Goal: Check status: Check status

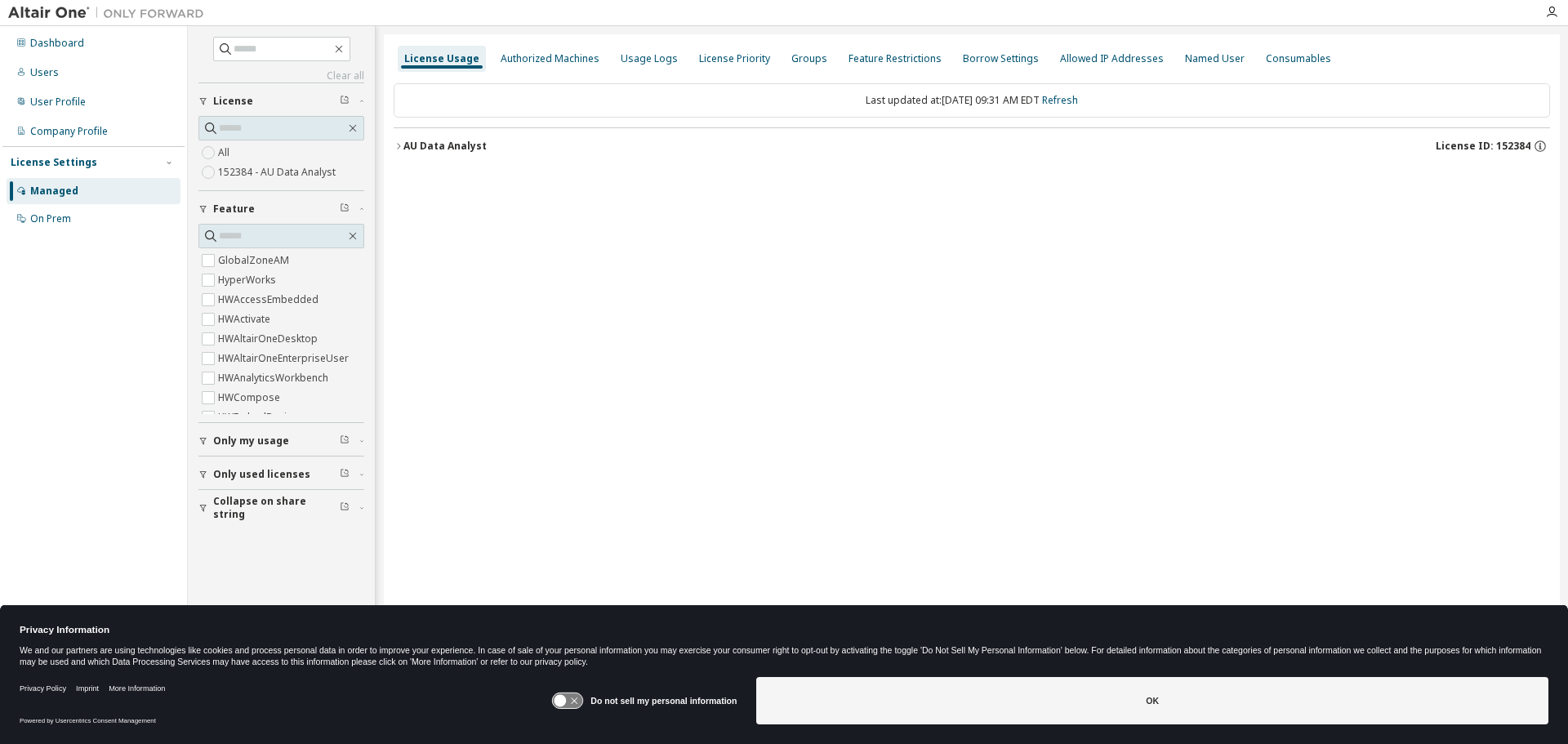
click at [401, 148] on icon "button" at bounding box center [398, 146] width 10 height 10
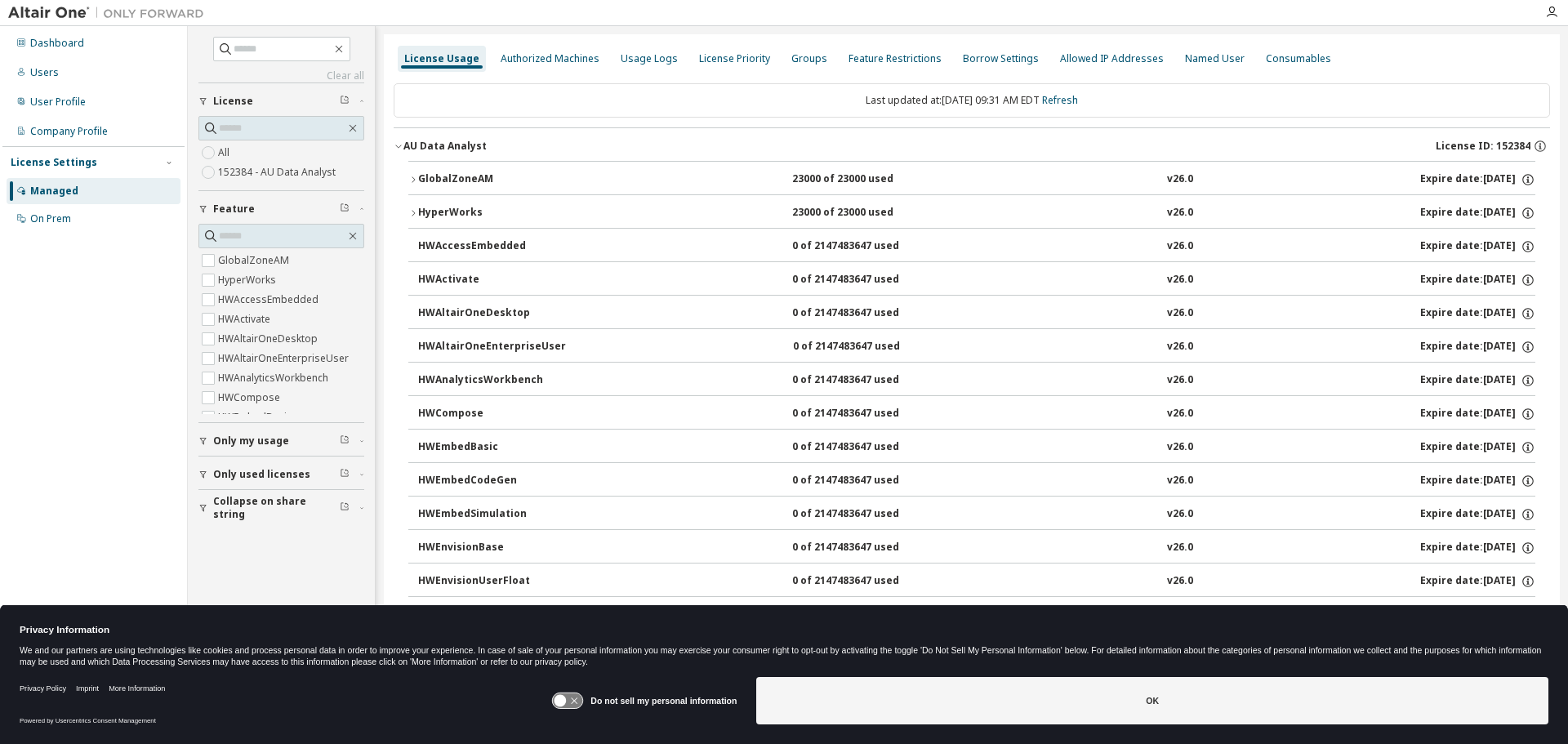
click at [413, 174] on button "GlobalZoneAM 23000 of 23000 used v26.0 Expire date: [DATE]" at bounding box center [972, 180] width 1127 height 36
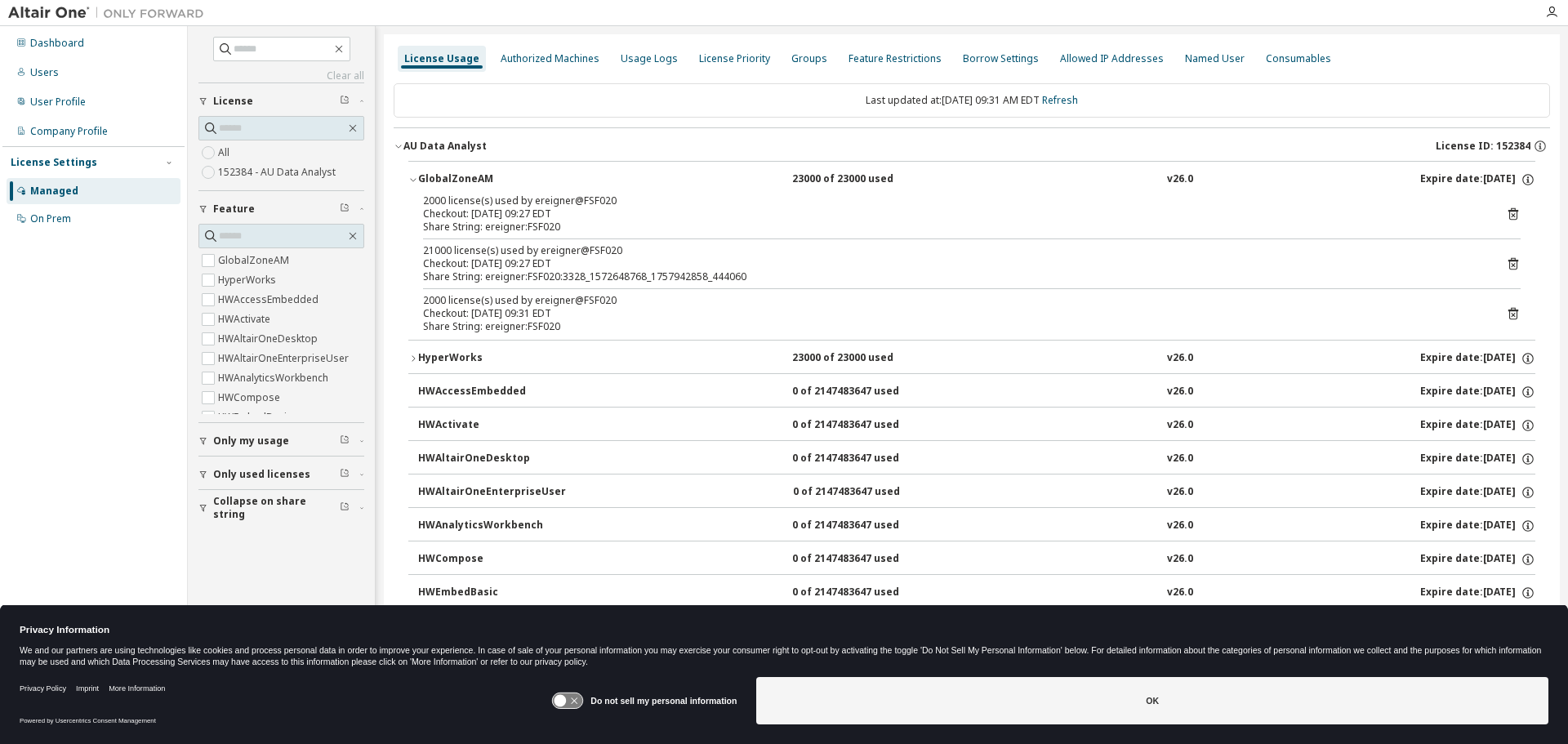
click at [1506, 212] on icon at bounding box center [1513, 214] width 14 height 14
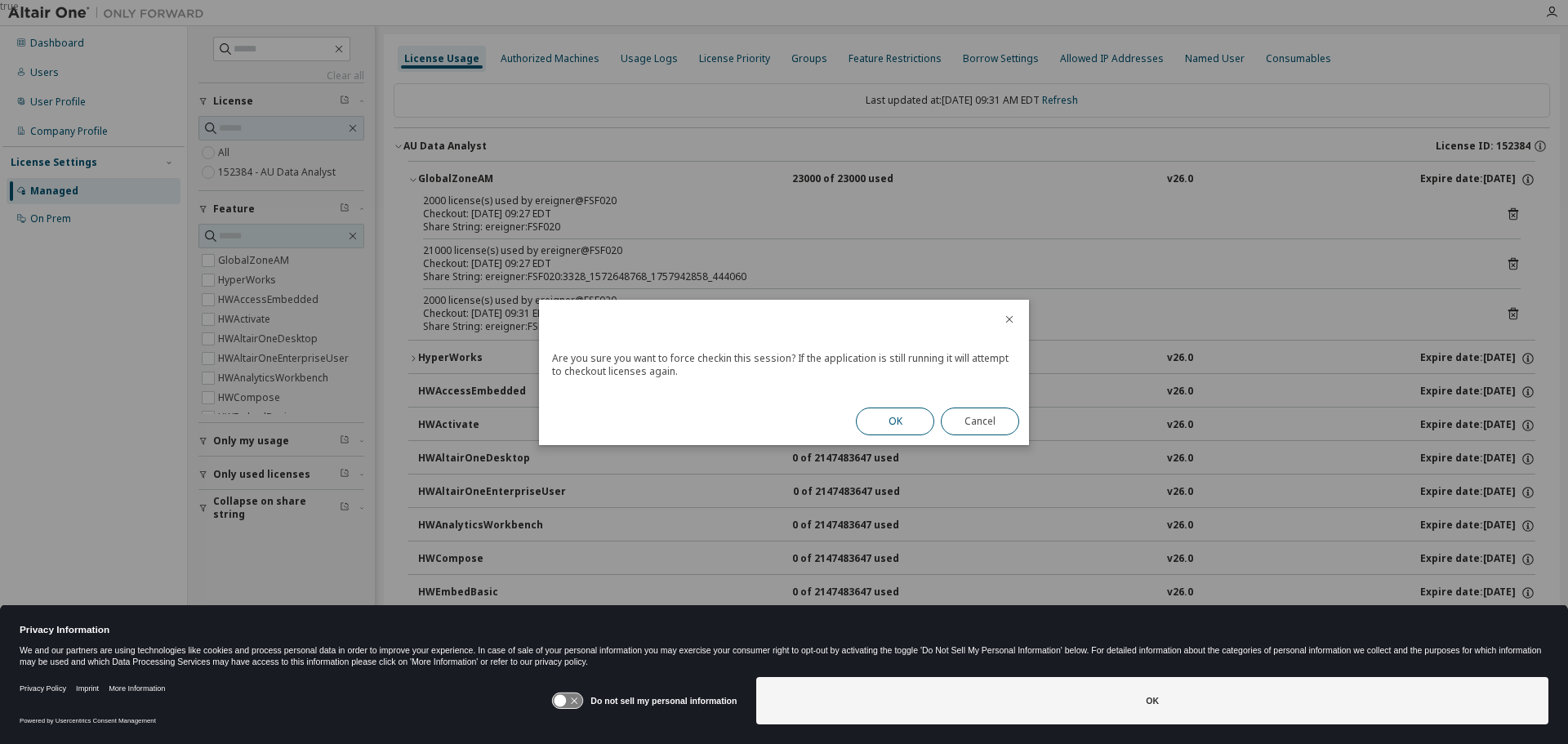
click at [891, 420] on button "OK" at bounding box center [895, 421] width 79 height 28
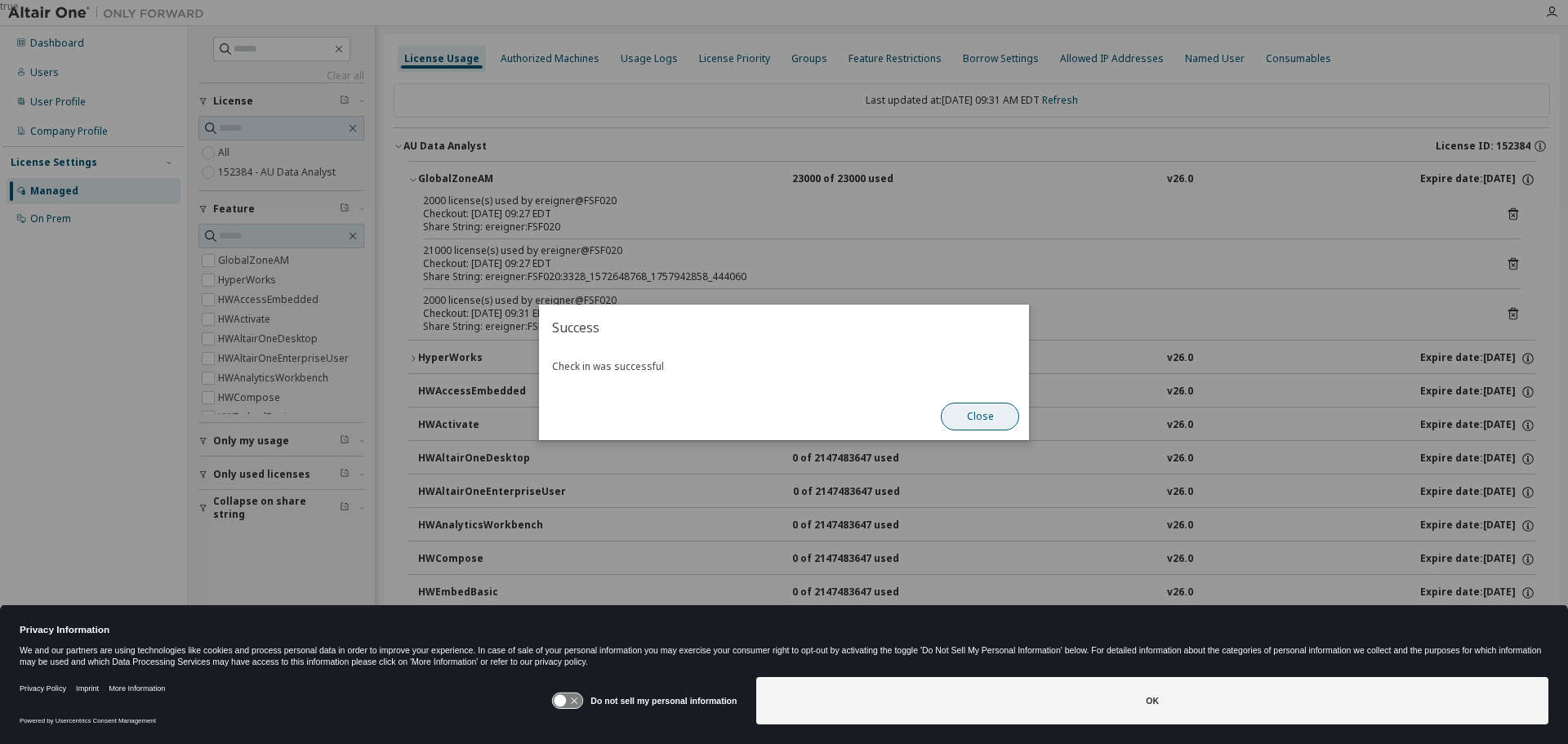
click at [1001, 419] on button "Close" at bounding box center [980, 416] width 79 height 28
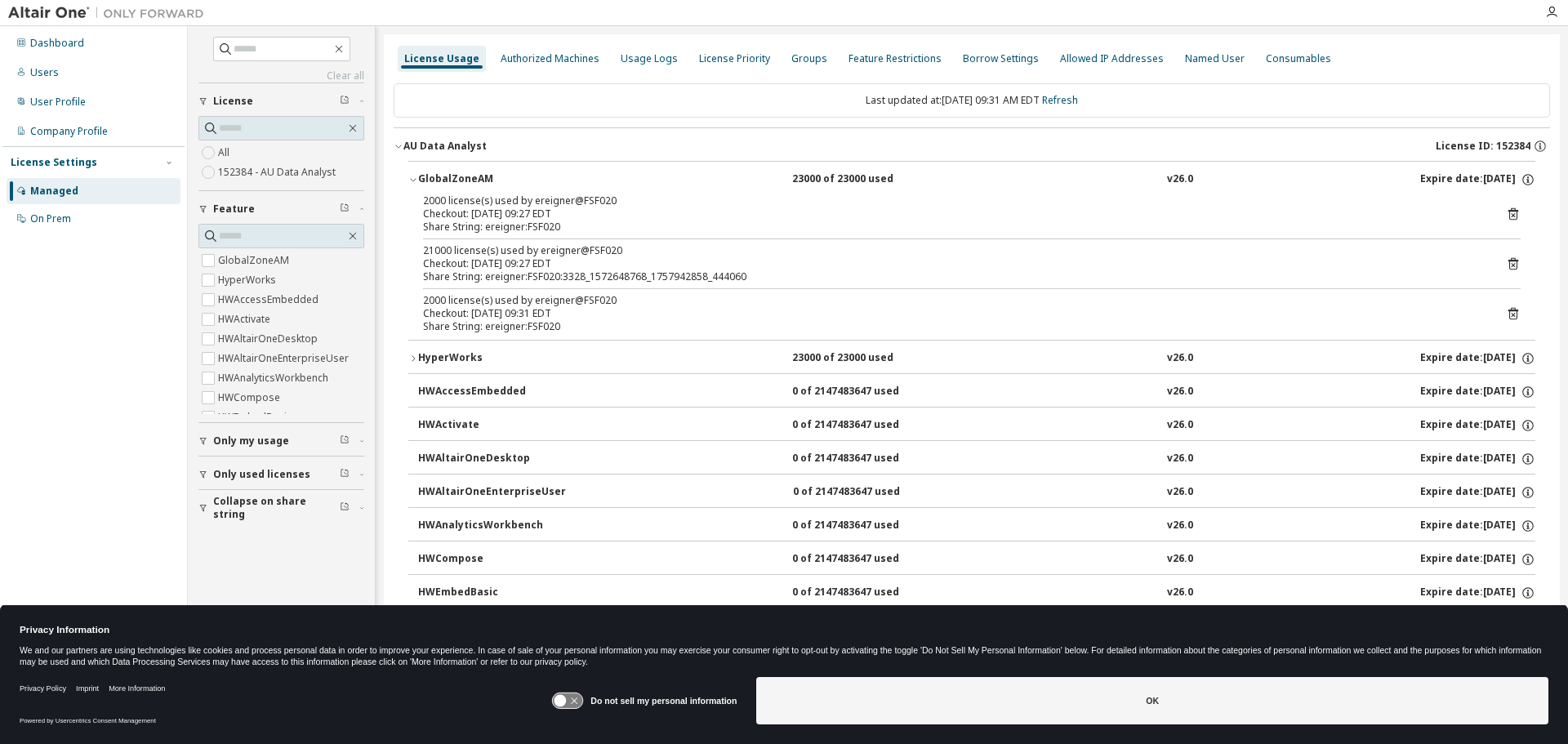
click at [1509, 263] on icon at bounding box center [1513, 264] width 10 height 13
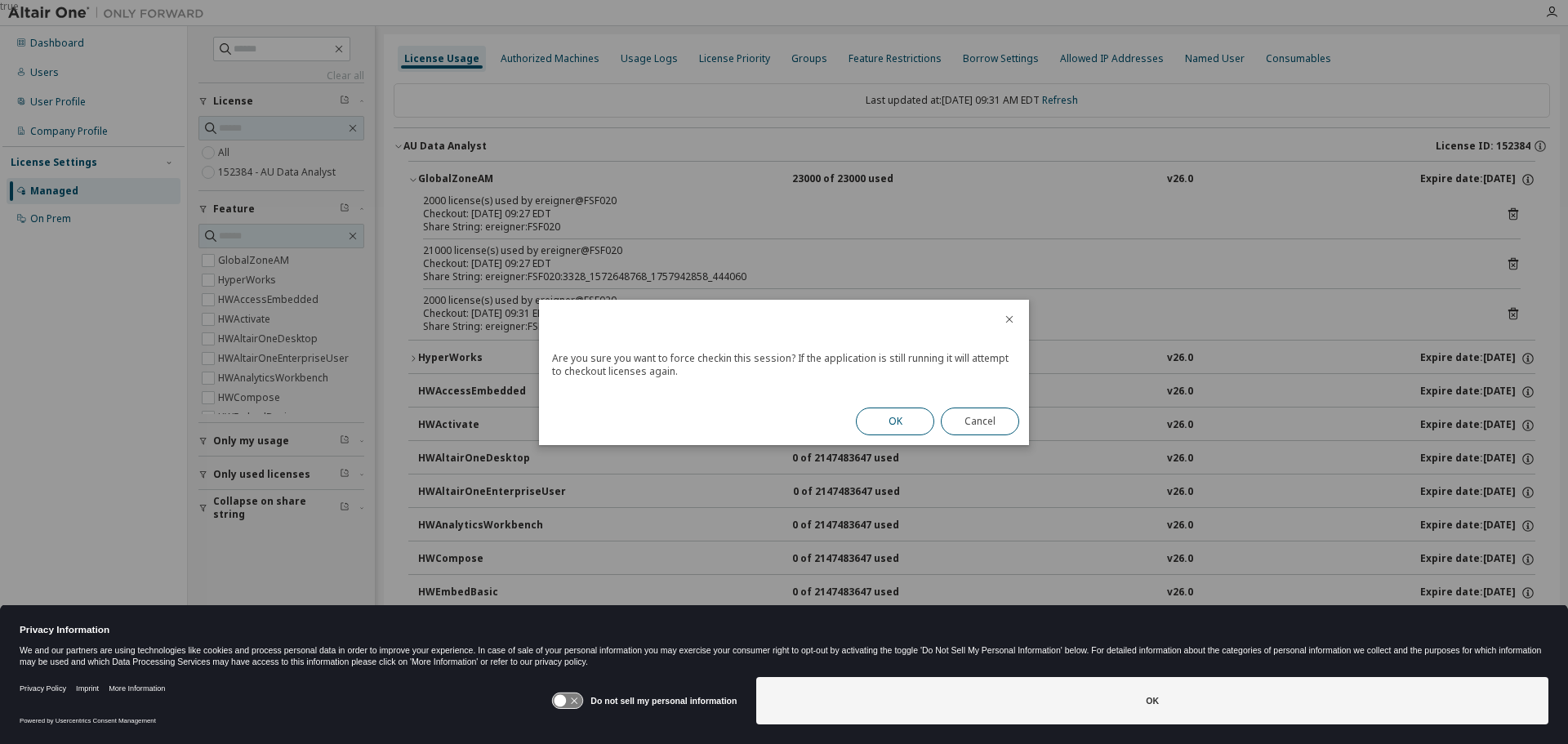
click at [877, 414] on button "OK" at bounding box center [895, 421] width 79 height 28
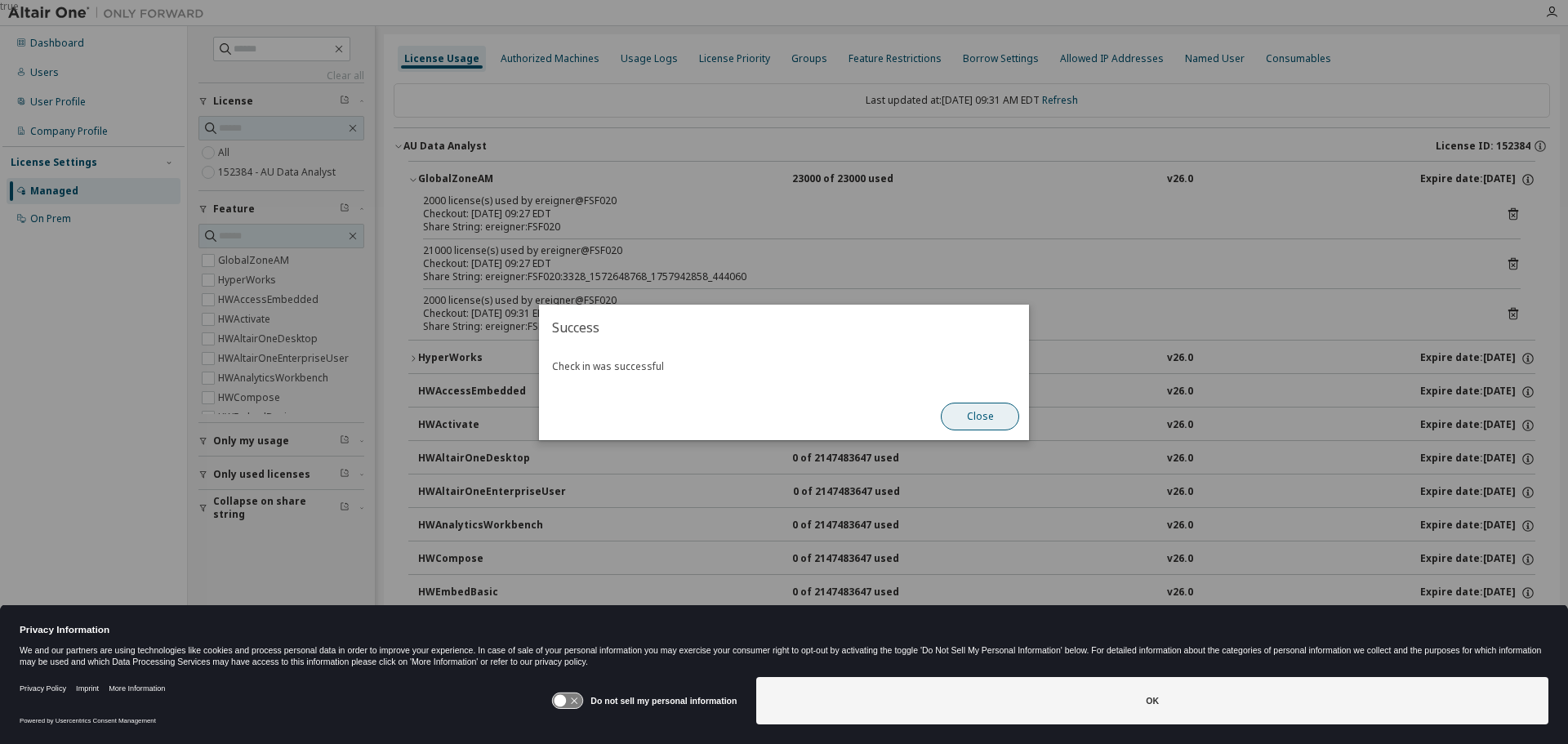
click at [976, 418] on button "Close" at bounding box center [980, 416] width 79 height 28
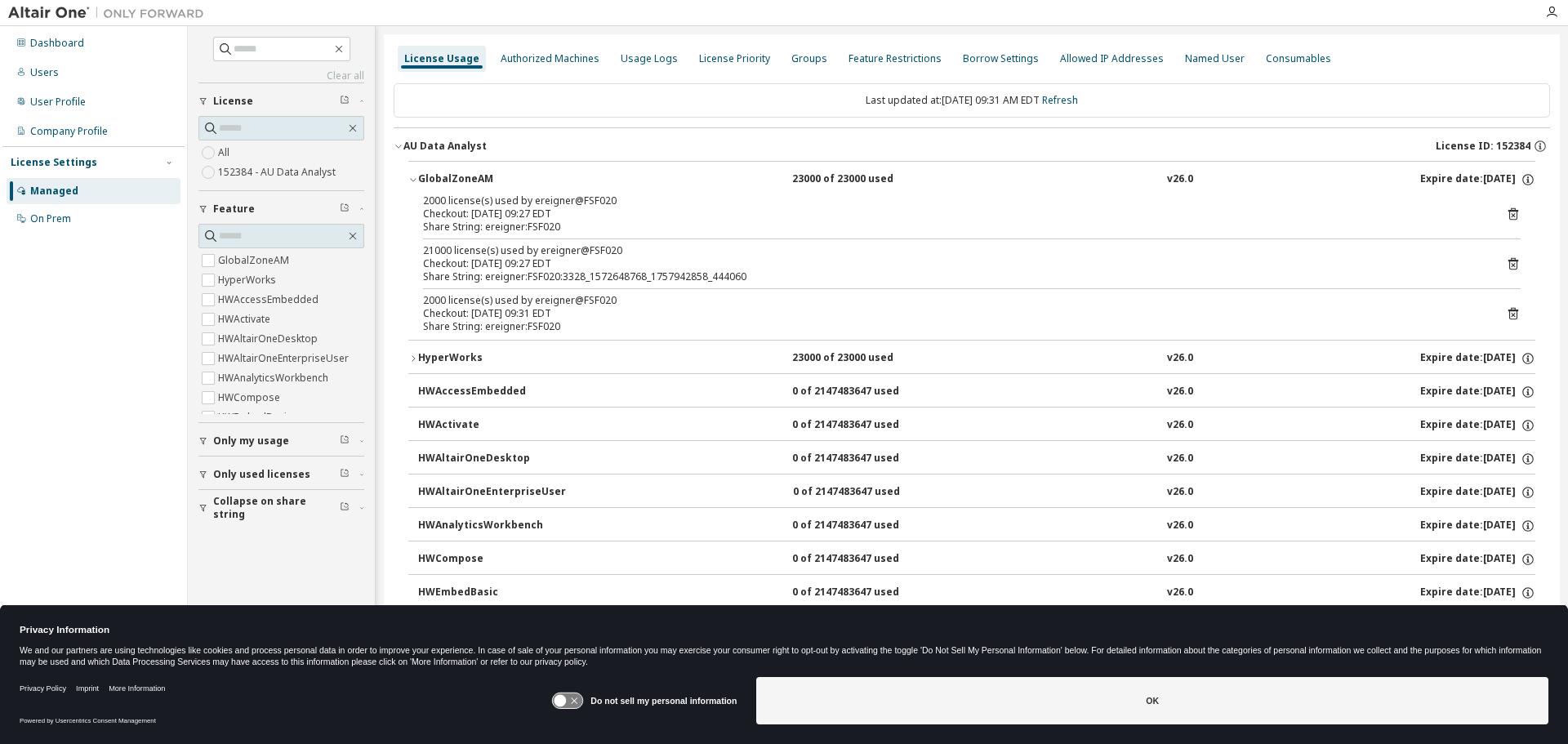
click at [1507, 308] on icon at bounding box center [1513, 314] width 14 height 14
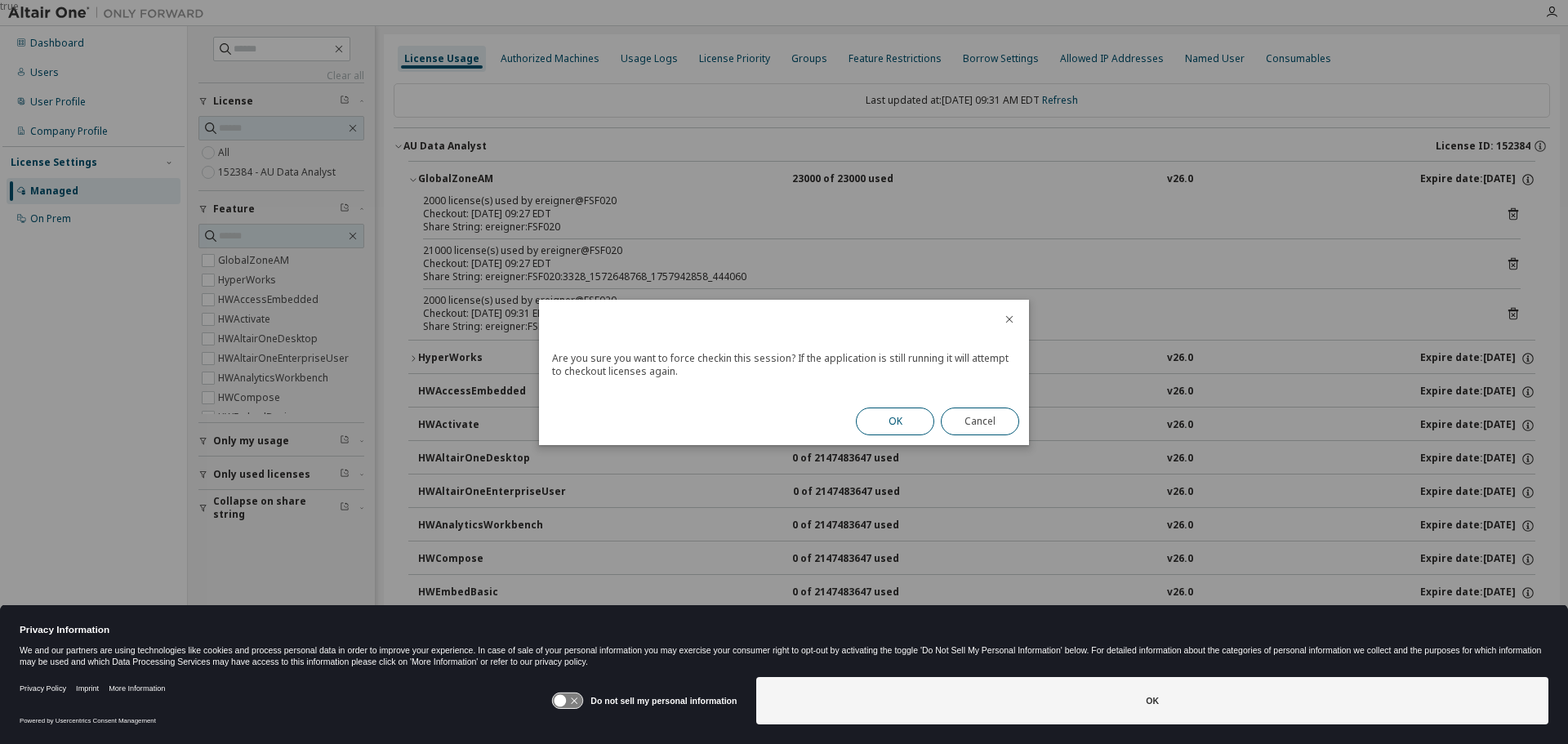
click at [898, 420] on button "OK" at bounding box center [895, 421] width 79 height 28
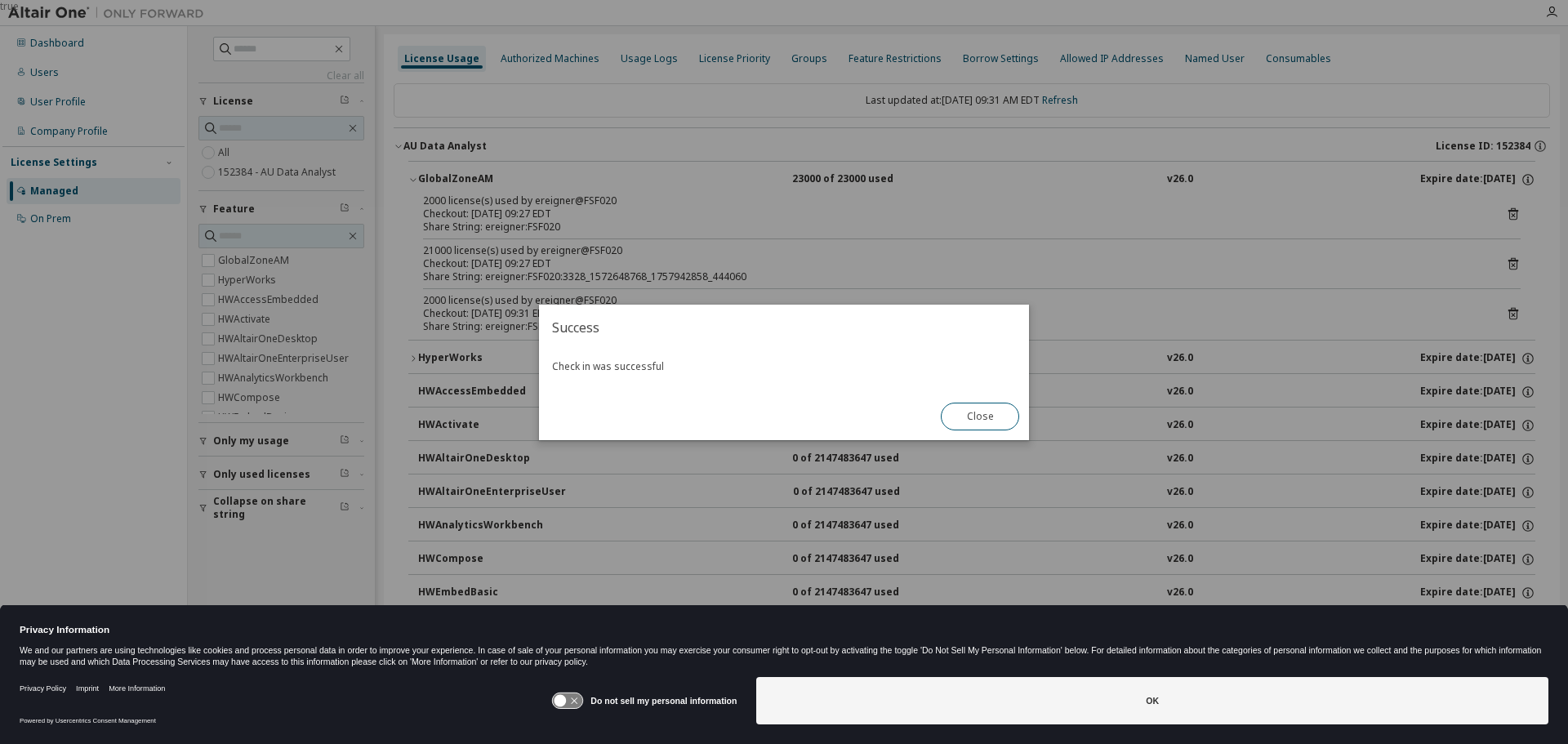
click at [958, 419] on button "Close" at bounding box center [980, 416] width 79 height 28
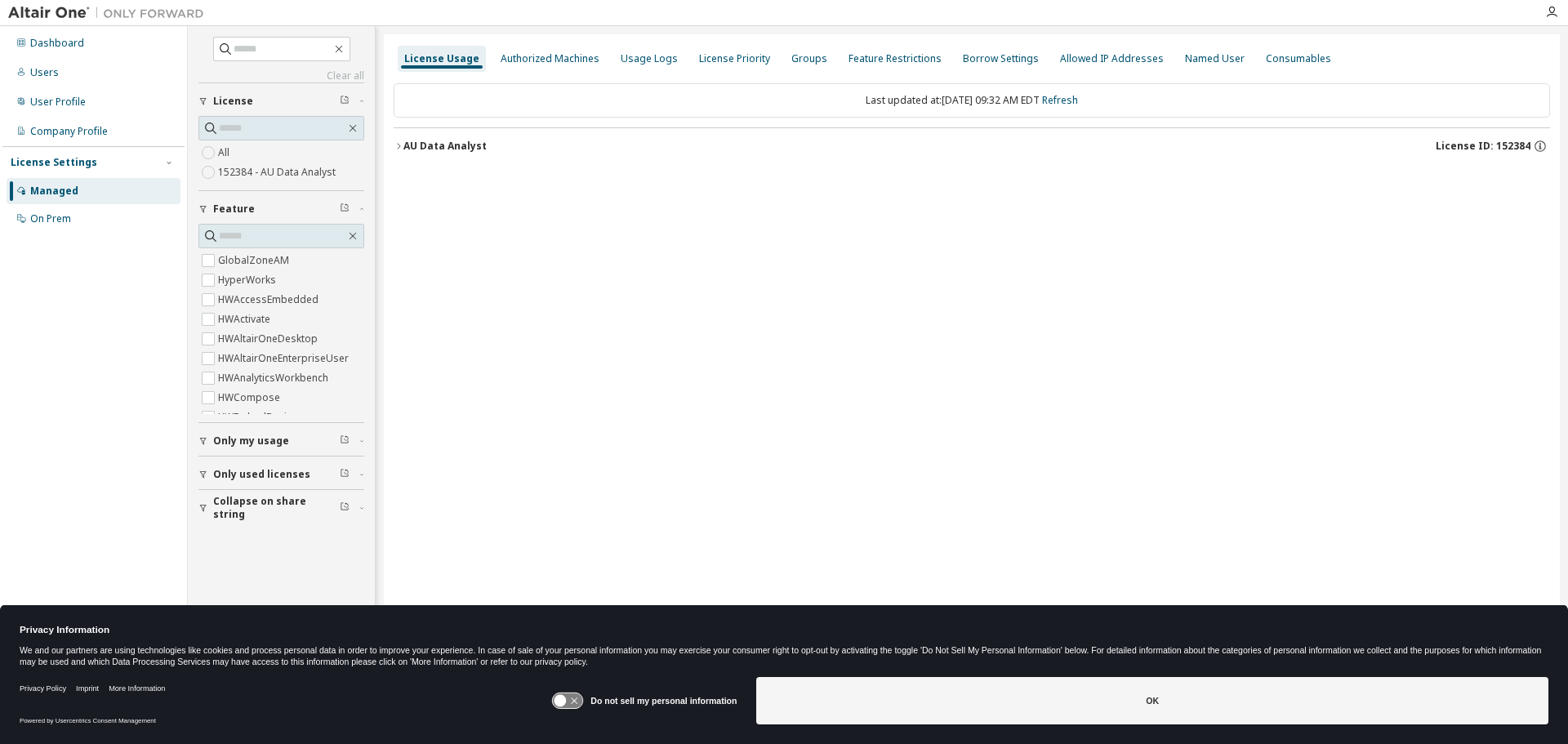
click at [401, 146] on icon "button" at bounding box center [398, 146] width 10 height 10
